Goal: Transaction & Acquisition: Download file/media

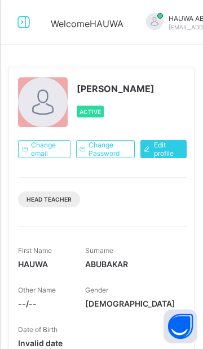
click at [28, 23] on icon at bounding box center [23, 22] width 19 height 16
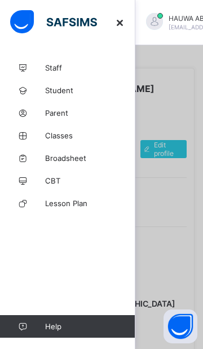
click at [85, 156] on span "Broadsheet" at bounding box center [90, 158] width 90 height 9
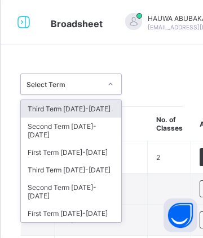
click at [95, 161] on div "Third Term 2024-2025" at bounding box center [71, 170] width 101 height 18
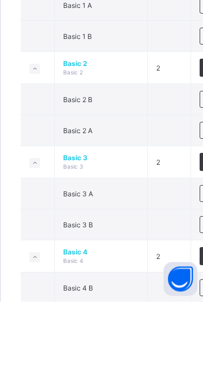
scroll to position [420, 0]
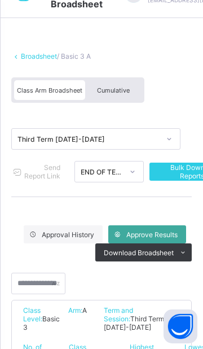
scroll to position [25, 0]
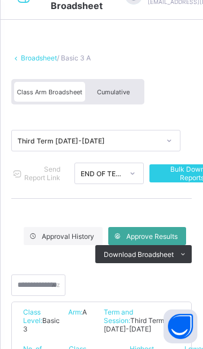
click at [122, 91] on span "Cumulative" at bounding box center [113, 92] width 33 height 8
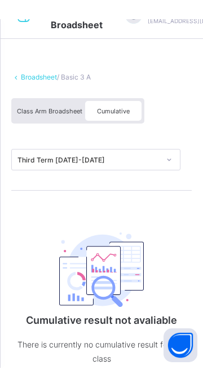
scroll to position [0, 0]
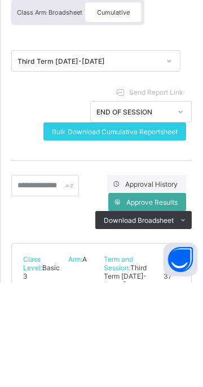
click at [175, 235] on span "Bulk Download Cumulative Reportsheet" at bounding box center [115, 237] width 126 height 8
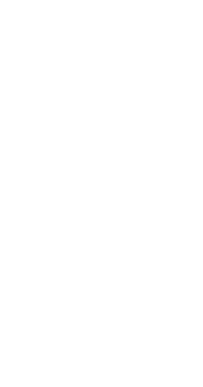
scroll to position [4133, 0]
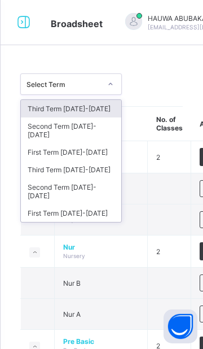
click at [55, 167] on div "Third Term [DATE]-[DATE]" at bounding box center [71, 170] width 101 height 18
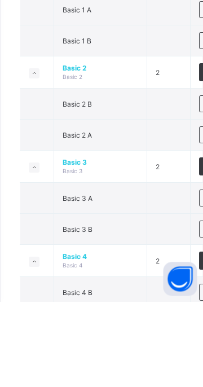
scroll to position [417, 0]
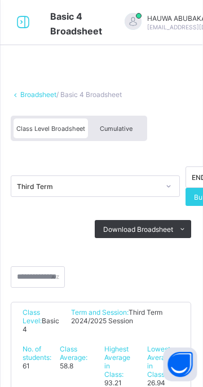
click at [125, 132] on div "Cumulative" at bounding box center [117, 129] width 56 height 20
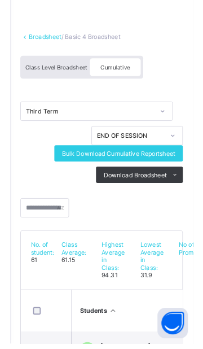
scroll to position [40, 0]
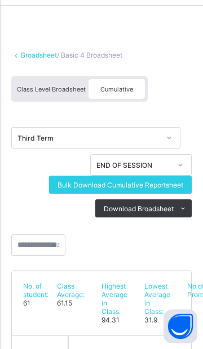
click at [181, 181] on span "Bulk Download Cumulative Reportsheet" at bounding box center [121, 185] width 126 height 8
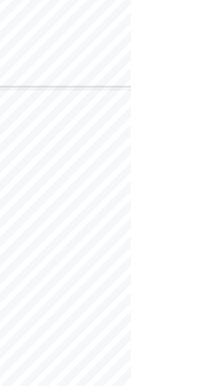
scroll to position [10673, 0]
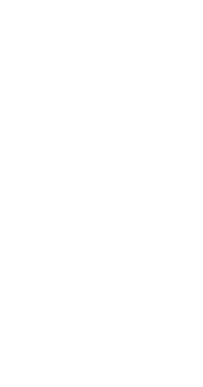
scroll to position [19695, 0]
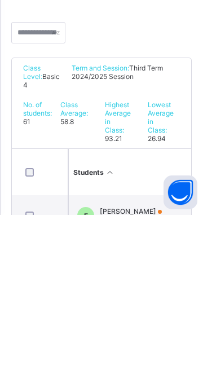
scroll to position [73, 0]
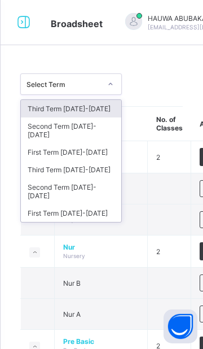
click at [96, 161] on div "Third Term [DATE]-[DATE]" at bounding box center [71, 170] width 101 height 18
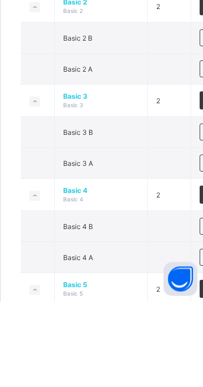
scroll to position [486, 0]
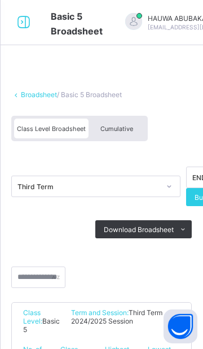
click at [125, 129] on span "Cumulative" at bounding box center [117, 129] width 33 height 8
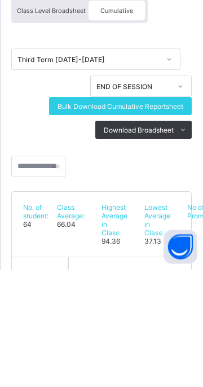
click at [174, 226] on span "Bulk Download Cumulative Reportsheet" at bounding box center [121, 224] width 126 height 8
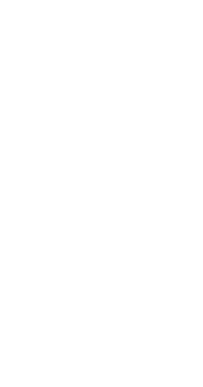
scroll to position [19292, 0]
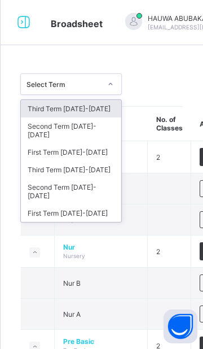
click at [103, 161] on div "Third Term [DATE]-[DATE]" at bounding box center [71, 170] width 101 height 18
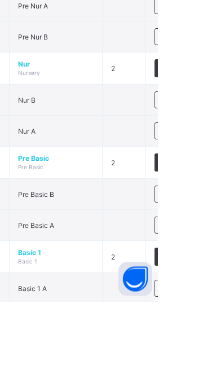
scroll to position [141, 0]
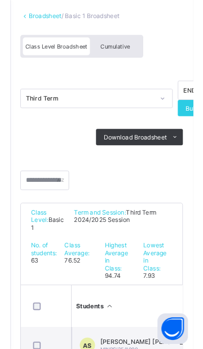
scroll to position [45, 0]
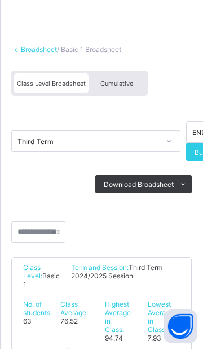
click at [122, 85] on span "Cumulative" at bounding box center [117, 84] width 33 height 8
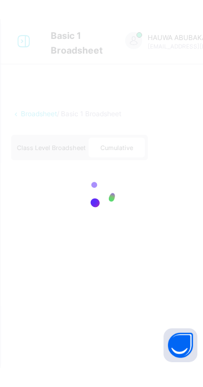
scroll to position [0, 0]
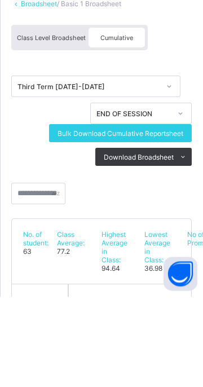
click at [177, 221] on span "Bulk Download Cumulative Reportsheet" at bounding box center [121, 224] width 126 height 8
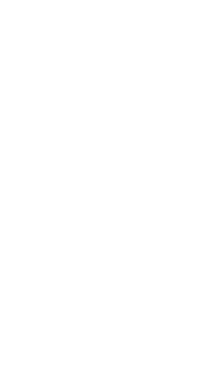
scroll to position [20367, 0]
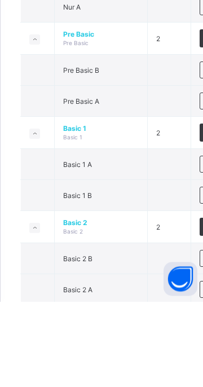
scroll to position [222, 0]
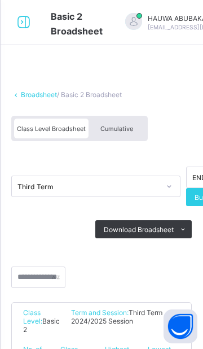
click at [125, 129] on span "Cumulative" at bounding box center [117, 129] width 33 height 8
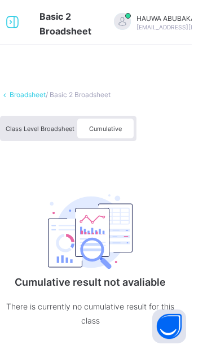
click at [125, 130] on span "Cumulative" at bounding box center [117, 129] width 33 height 8
click at [103, 250] on img at bounding box center [101, 231] width 85 height 75
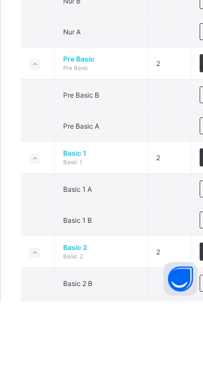
scroll to position [198, 0]
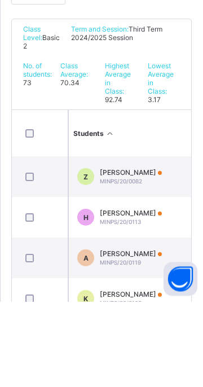
scroll to position [111, 0]
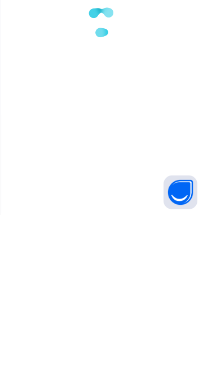
click at [123, 128] on div at bounding box center [101, 193] width 203 height 387
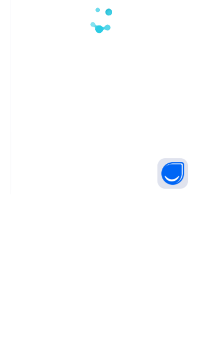
scroll to position [0, 0]
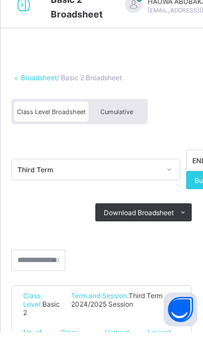
click at [130, 132] on div "Cumulative" at bounding box center [117, 129] width 56 height 20
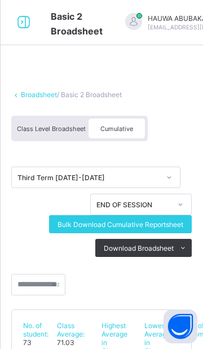
click at [176, 224] on span "Bulk Download Cumulative Reportsheet" at bounding box center [121, 224] width 126 height 8
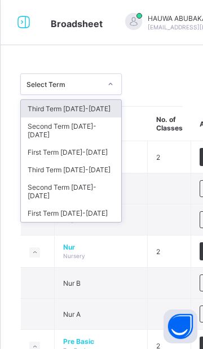
click at [95, 163] on div "Third Term [DATE]-[DATE]" at bounding box center [71, 170] width 101 height 18
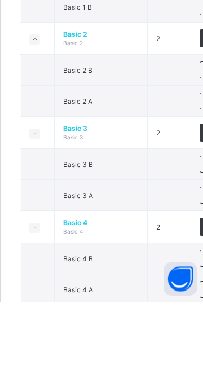
scroll to position [423, 0]
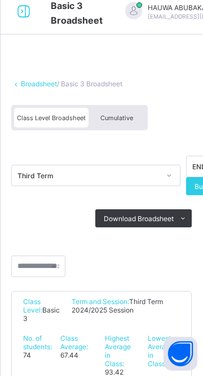
click at [128, 125] on span "Cumulative" at bounding box center [117, 129] width 33 height 8
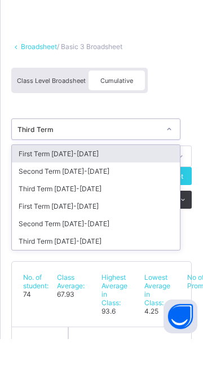
click at [92, 290] on div "Third Term 2024-2025" at bounding box center [96, 290] width 168 height 18
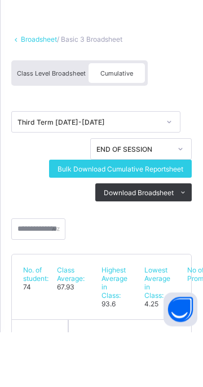
click at [180, 224] on span "Bulk Download Cumulative Reportsheet" at bounding box center [121, 224] width 126 height 8
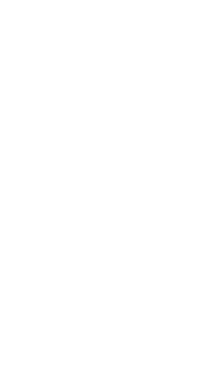
scroll to position [22877, 0]
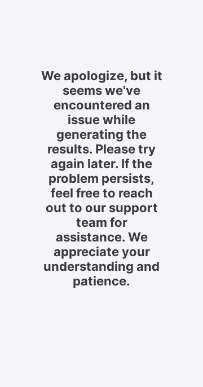
scroll to position [51, 0]
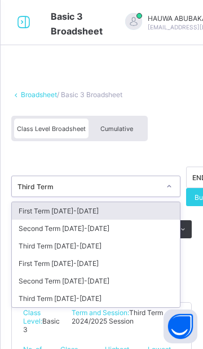
click at [90, 299] on div "Third Term [DATE]-[DATE]" at bounding box center [96, 299] width 168 height 18
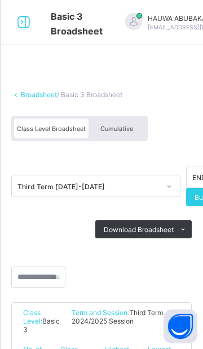
click at [134, 126] on div "Cumulative" at bounding box center [117, 129] width 56 height 20
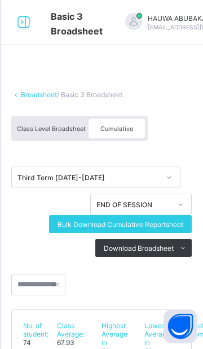
click at [177, 227] on span "Bulk Download Cumulative Reportsheet" at bounding box center [121, 224] width 126 height 8
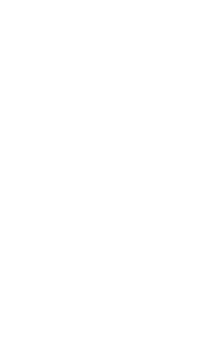
scroll to position [9079, 0]
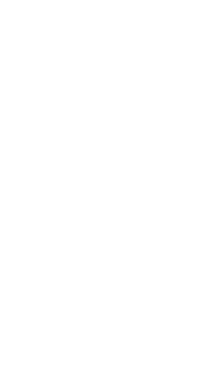
scroll to position [24065, 0]
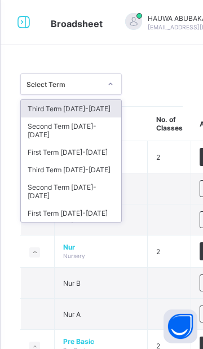
click at [96, 161] on div "Third Term [DATE]-[DATE]" at bounding box center [71, 170] width 101 height 18
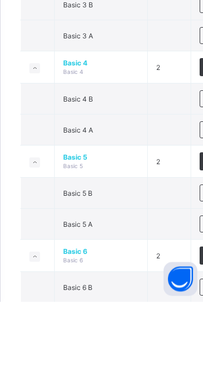
scroll to position [615, 0]
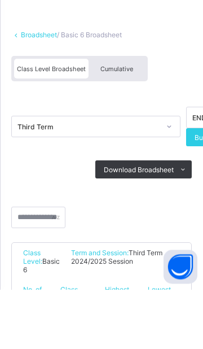
click at [124, 124] on div "Cumulative" at bounding box center [117, 129] width 56 height 20
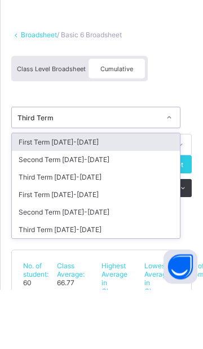
click at [98, 288] on div "Third Term 2024-2025" at bounding box center [96, 290] width 168 height 18
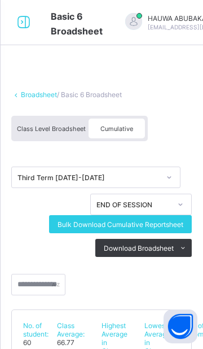
click at [149, 226] on span "Bulk Download Cumulative Reportsheet" at bounding box center [121, 224] width 126 height 8
